Goal: Navigation & Orientation: Find specific page/section

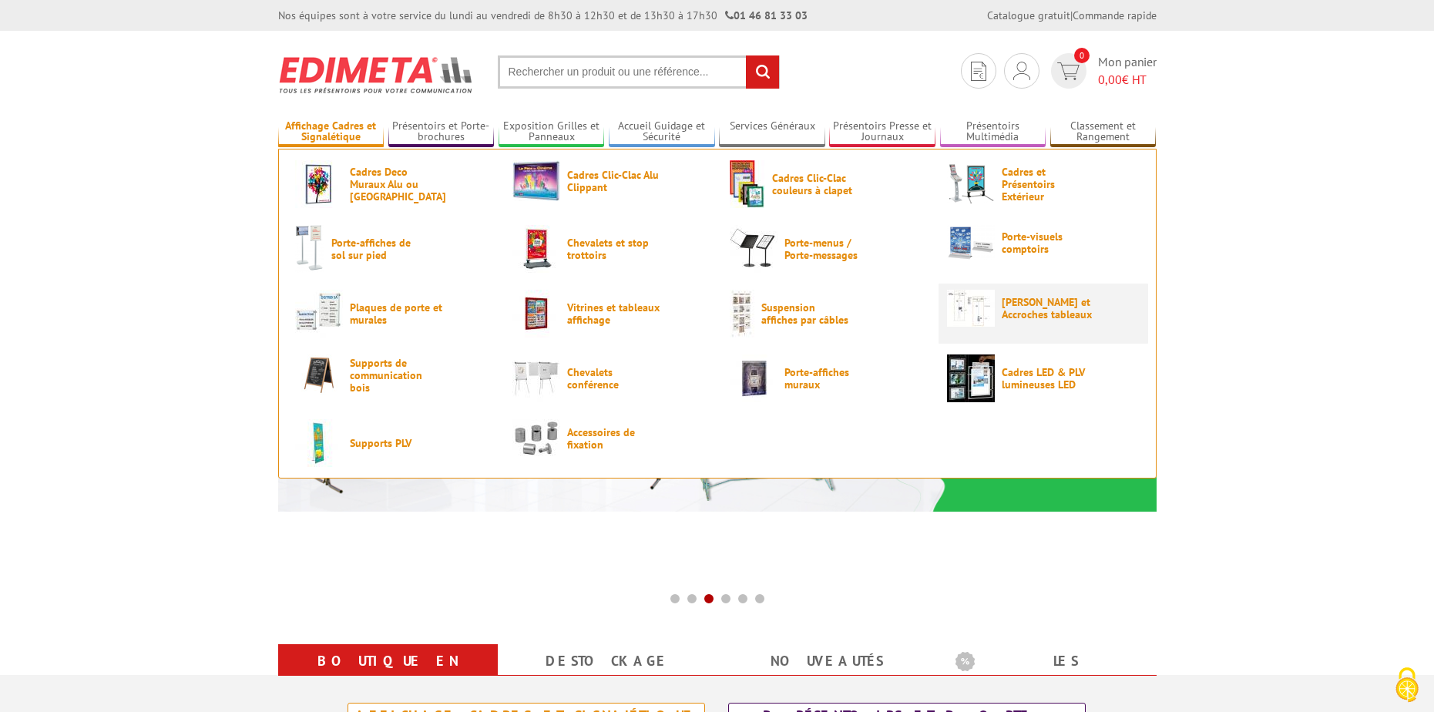
click at [1062, 323] on link "[PERSON_NAME] et Accroches tableaux" at bounding box center [1043, 308] width 193 height 37
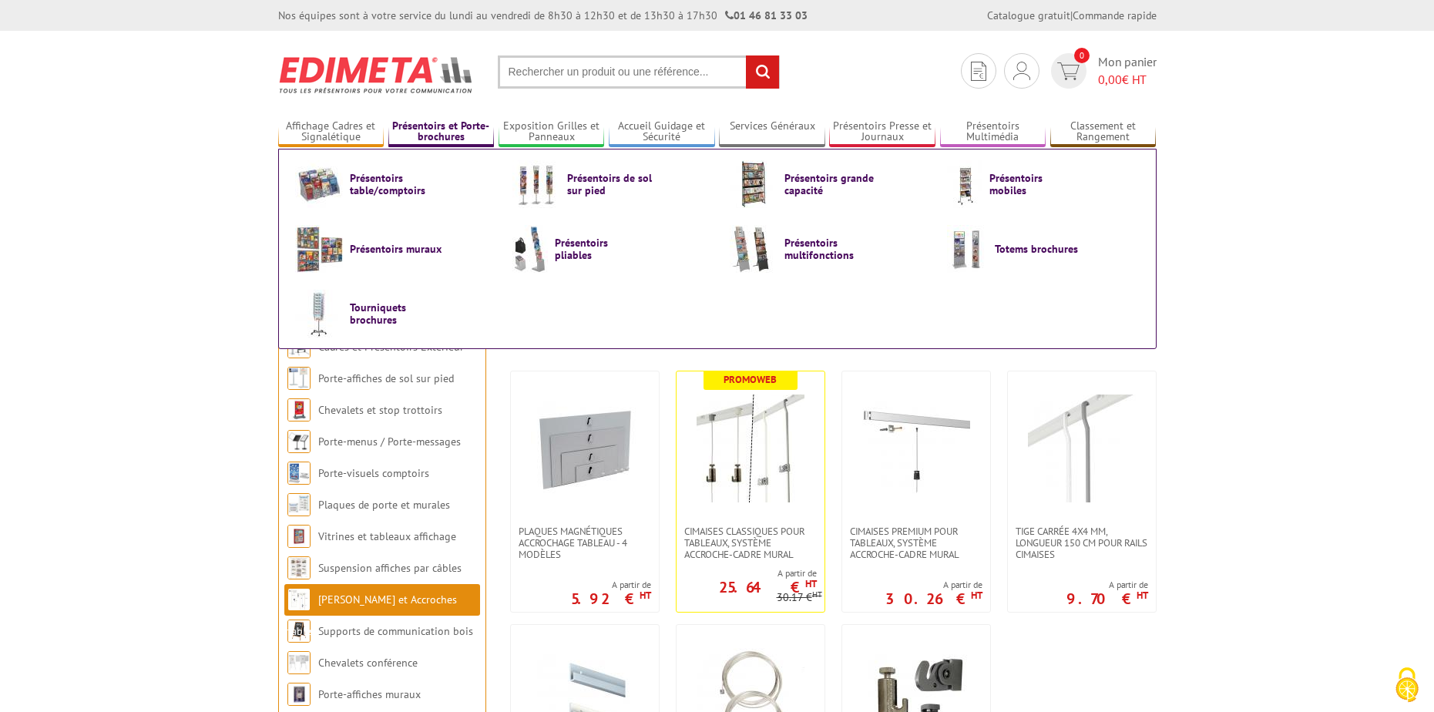
click at [434, 128] on link "Présentoirs et Porte-brochures" at bounding box center [441, 131] width 106 height 25
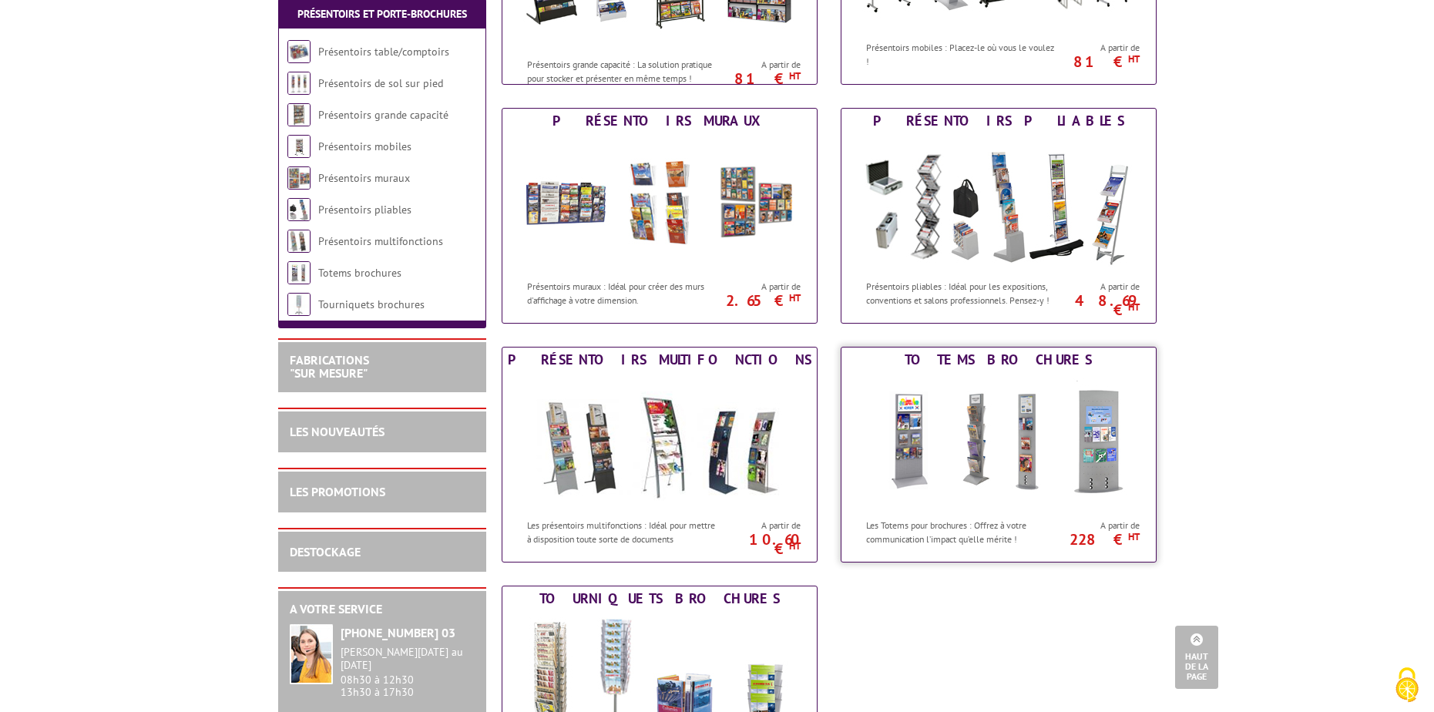
scroll to position [1069, 0]
